Goal: Find specific page/section: Find specific page/section

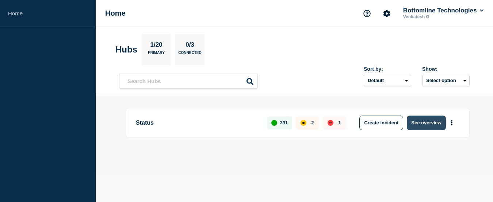
click at [426, 122] on button "See overview" at bounding box center [426, 123] width 39 height 15
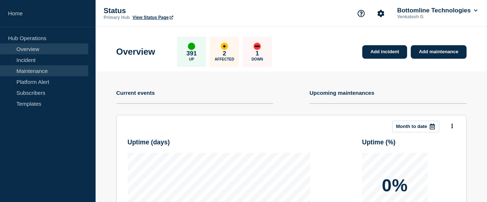
click at [35, 69] on link "Maintenance" at bounding box center [44, 70] width 88 height 11
